Goal: Find specific fact

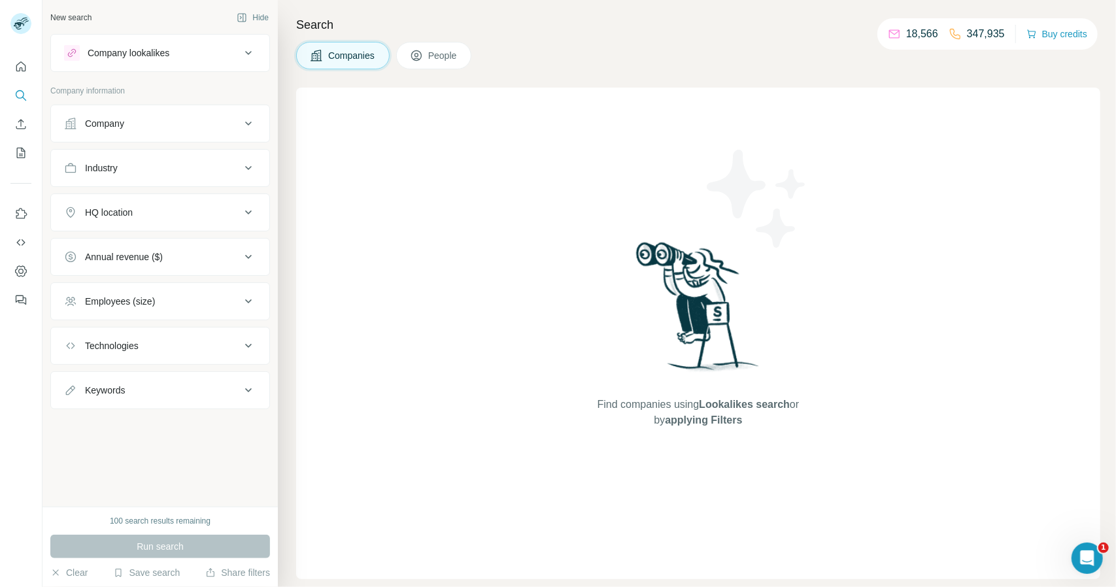
click at [1004, 39] on p "347,935" at bounding box center [986, 34] width 38 height 16
click at [986, 37] on p "347,935" at bounding box center [986, 34] width 38 height 16
copy p "347,935"
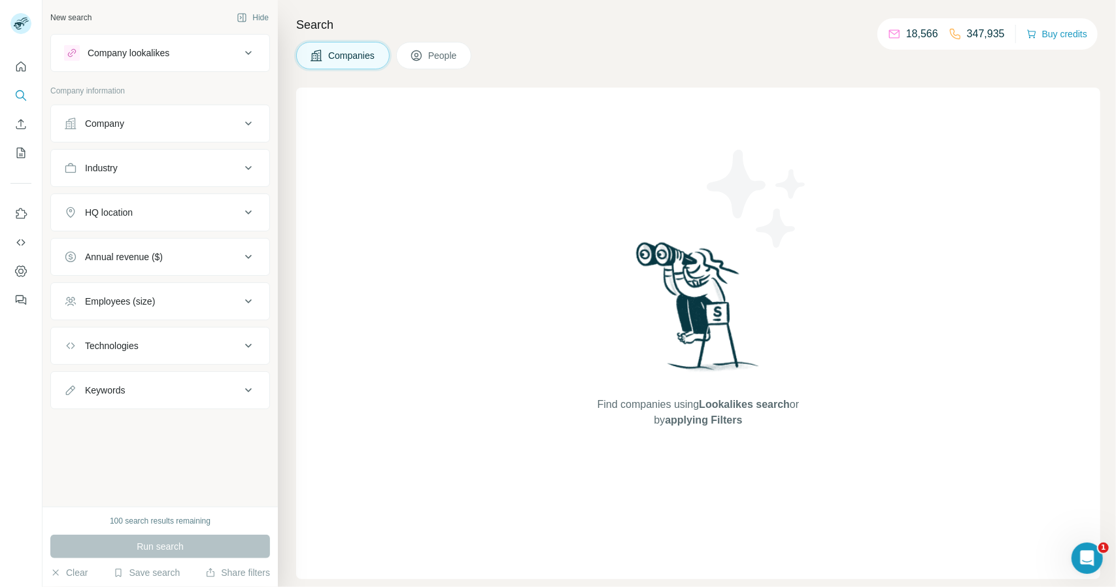
click at [928, 36] on p "18,566" at bounding box center [922, 34] width 32 height 16
copy p "18,566"
